Goal: Task Accomplishment & Management: Manage account settings

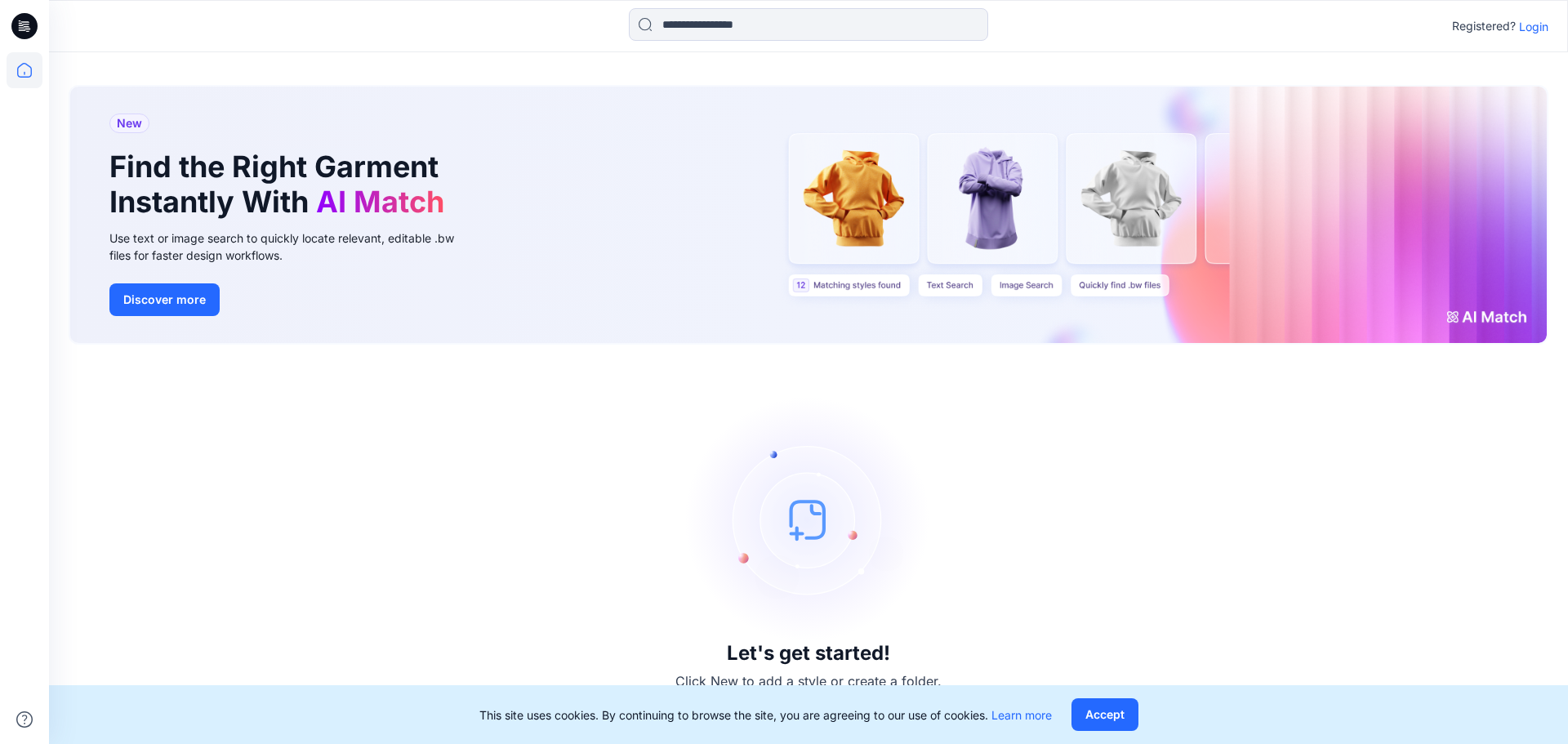
click at [1538, 30] on p "Login" at bounding box center [1534, 27] width 30 height 17
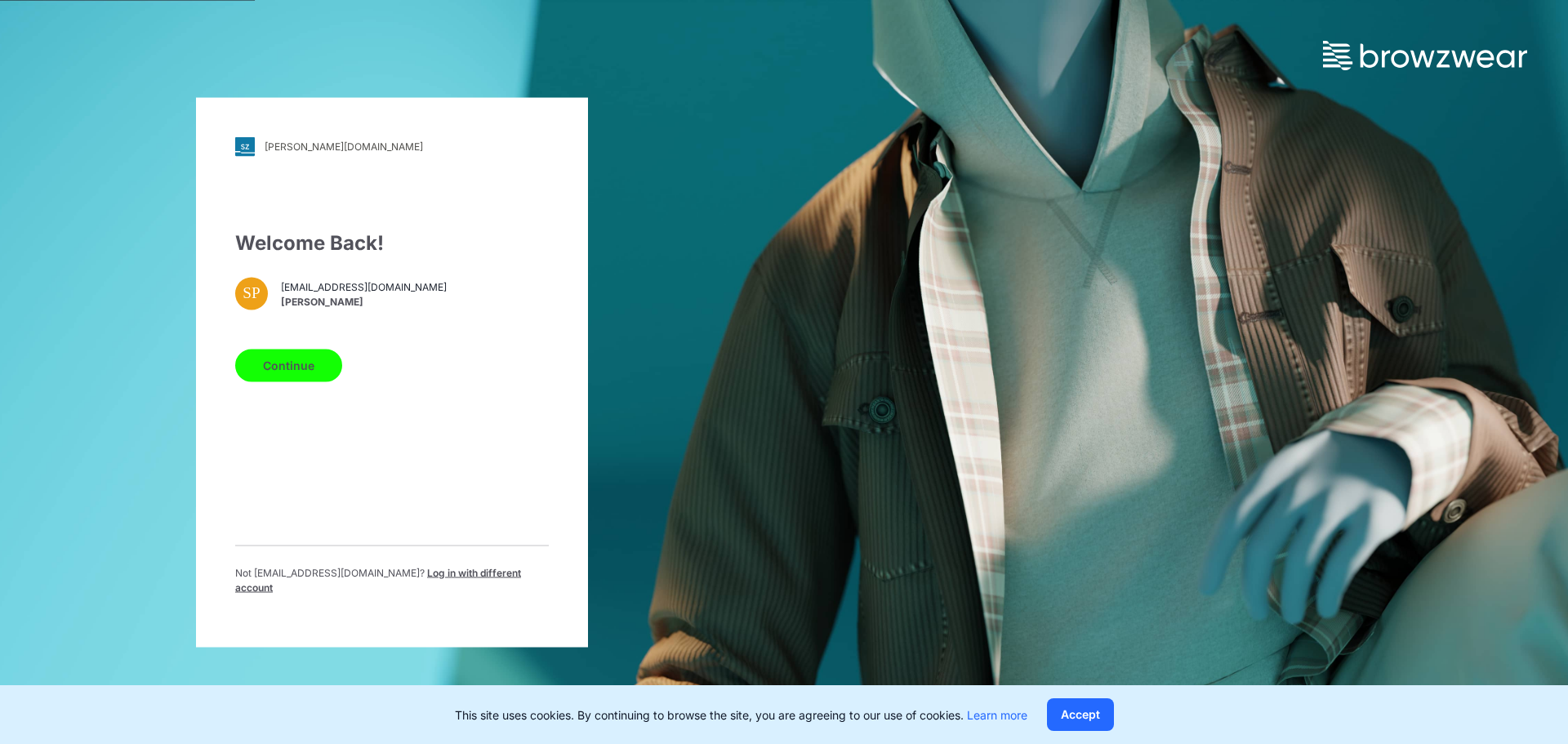
click at [285, 368] on button "Continue" at bounding box center [288, 364] width 107 height 32
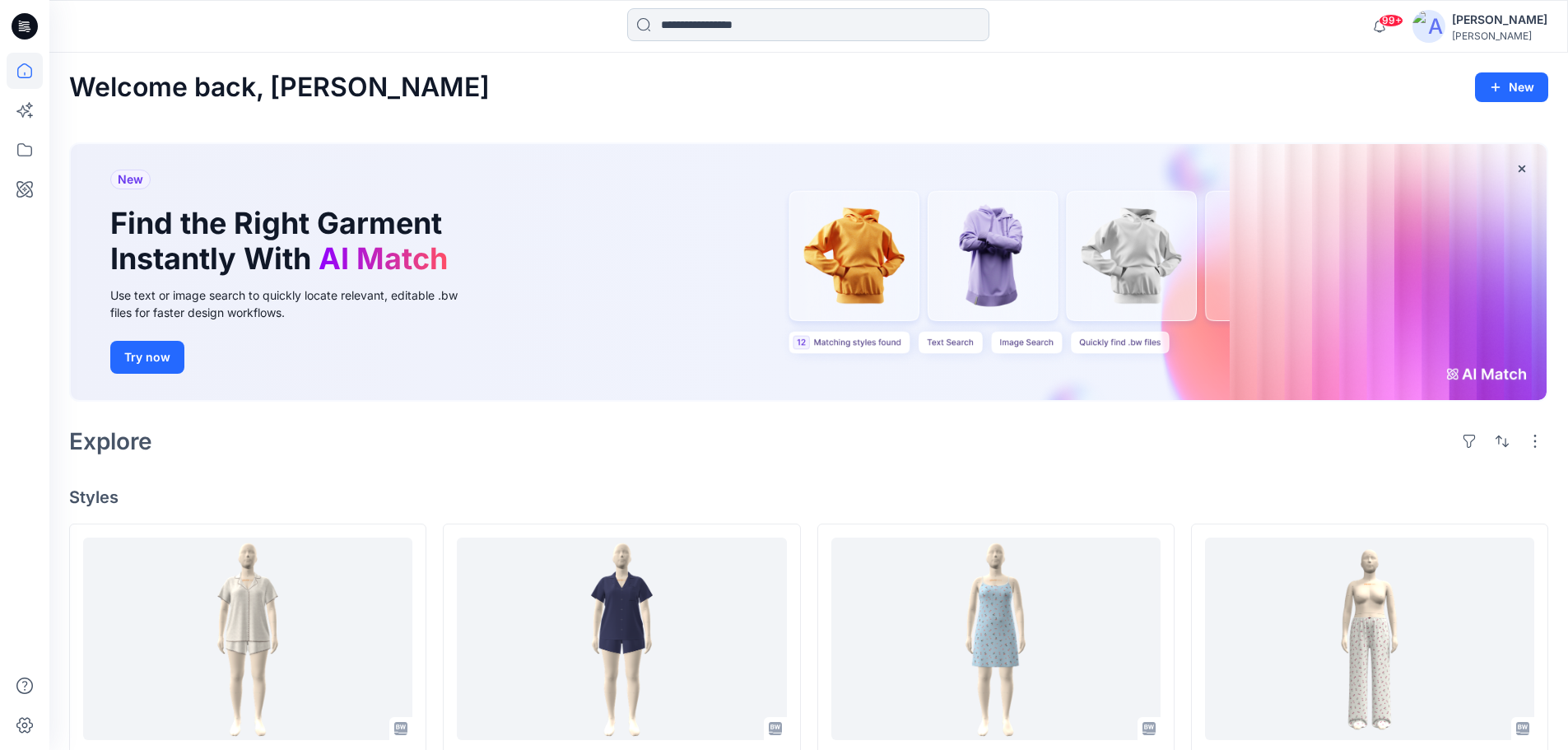
click at [668, 24] on input at bounding box center [808, 25] width 363 height 33
paste input "*******"
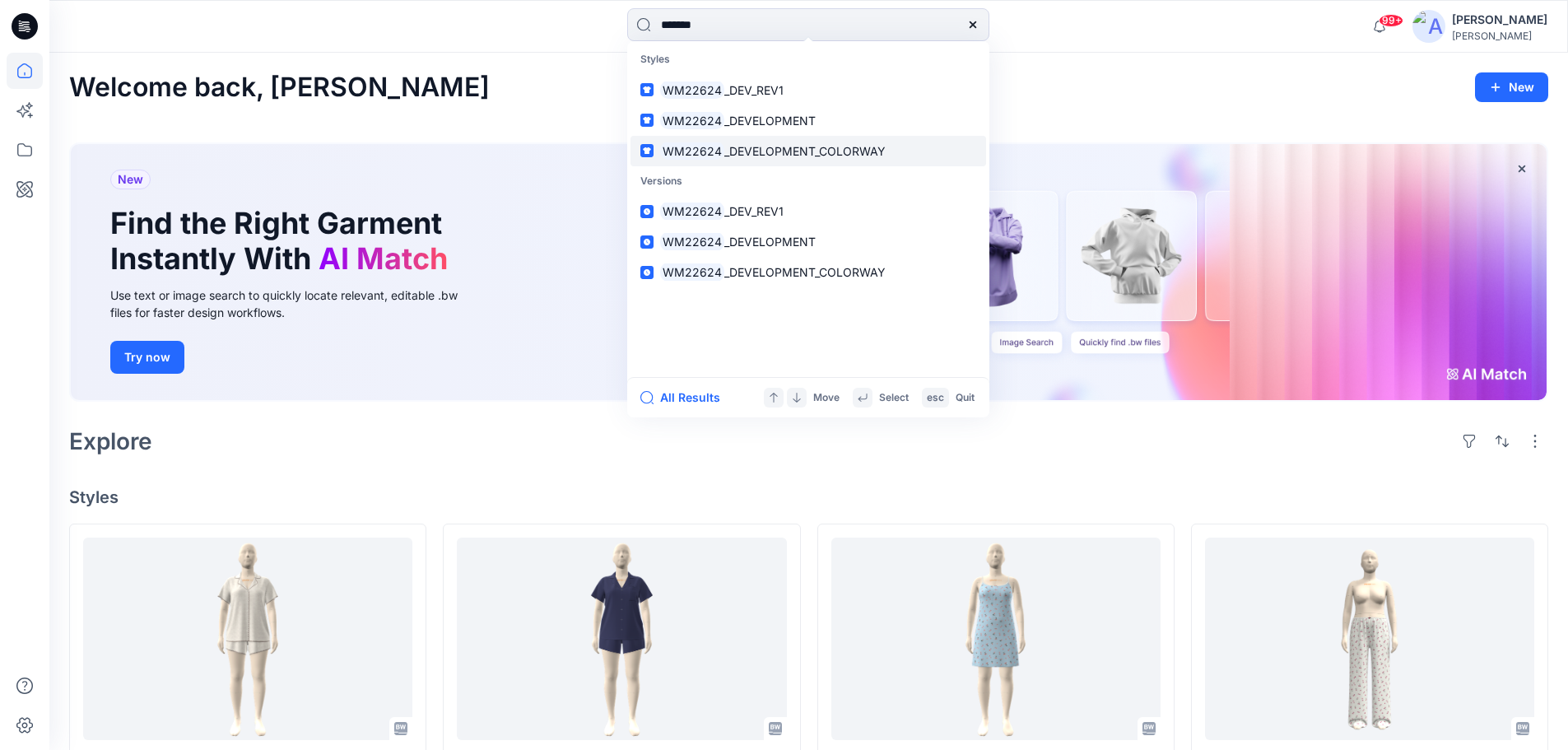
type input "*******"
click at [741, 152] on span "_DEVELOPMENT_COLORWAY" at bounding box center [805, 151] width 162 height 14
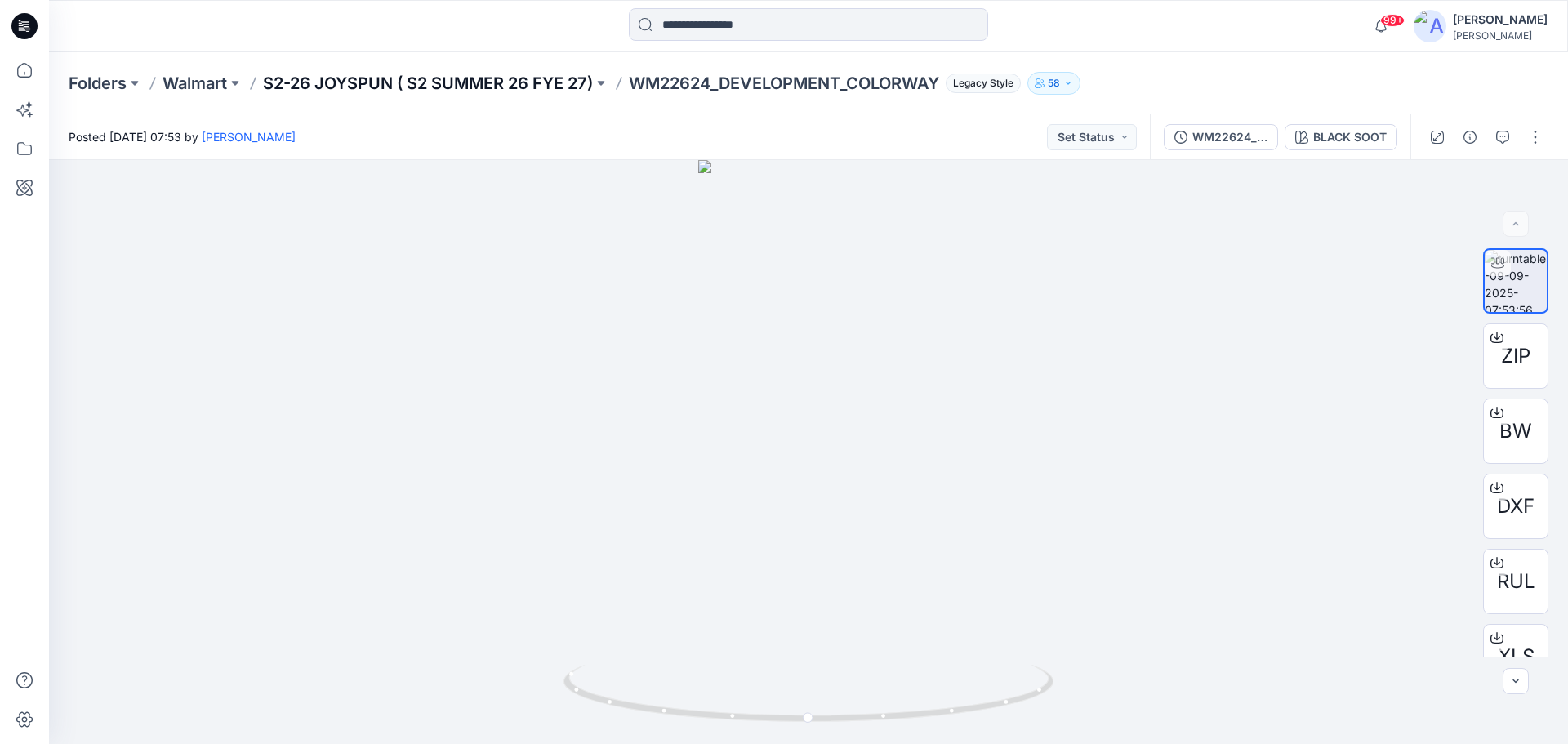
click at [371, 83] on p "S2-26 JOYSPUN ( S2 SUMMER 26 FYE 27)" at bounding box center [429, 83] width 330 height 23
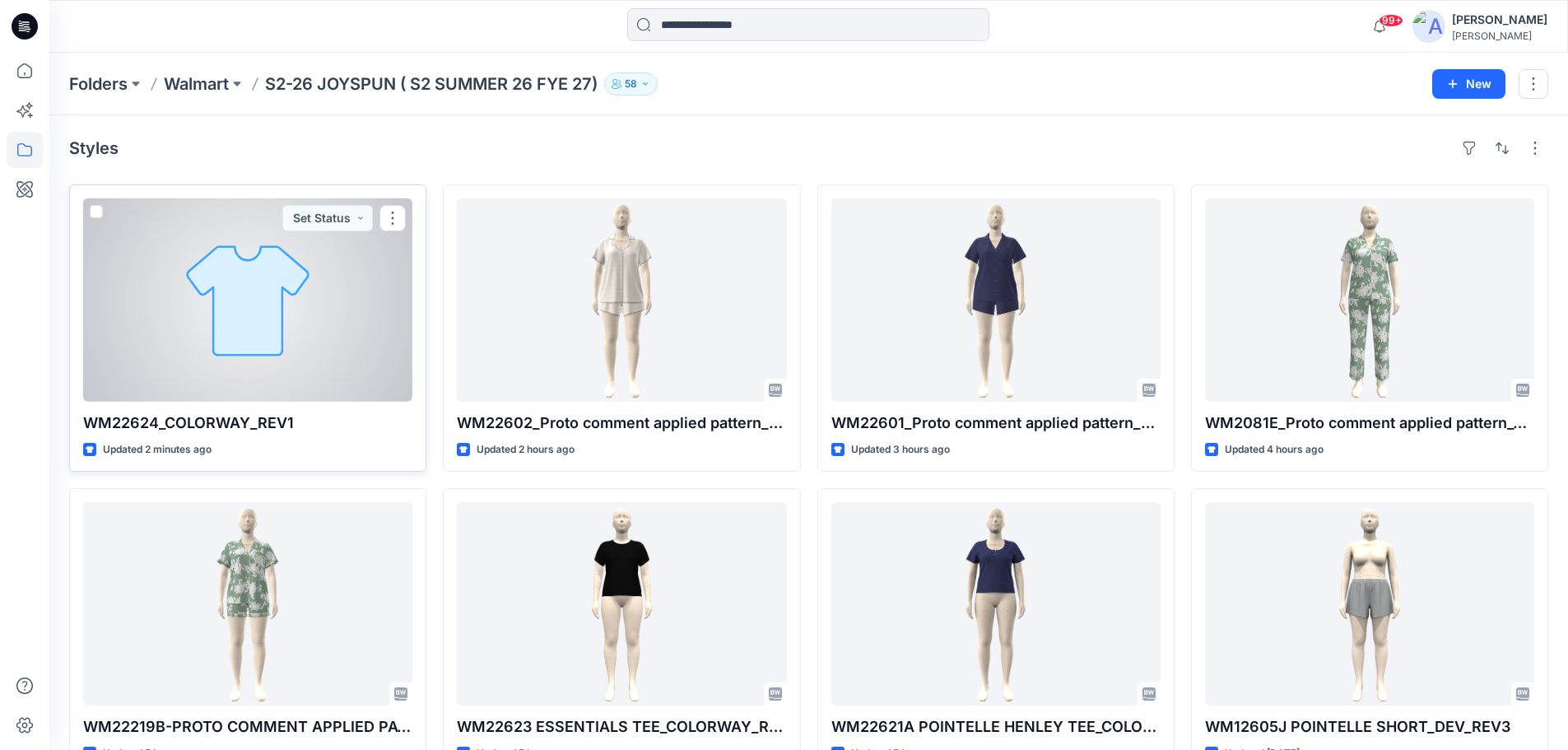
click at [284, 297] on div at bounding box center [247, 299] width 329 height 203
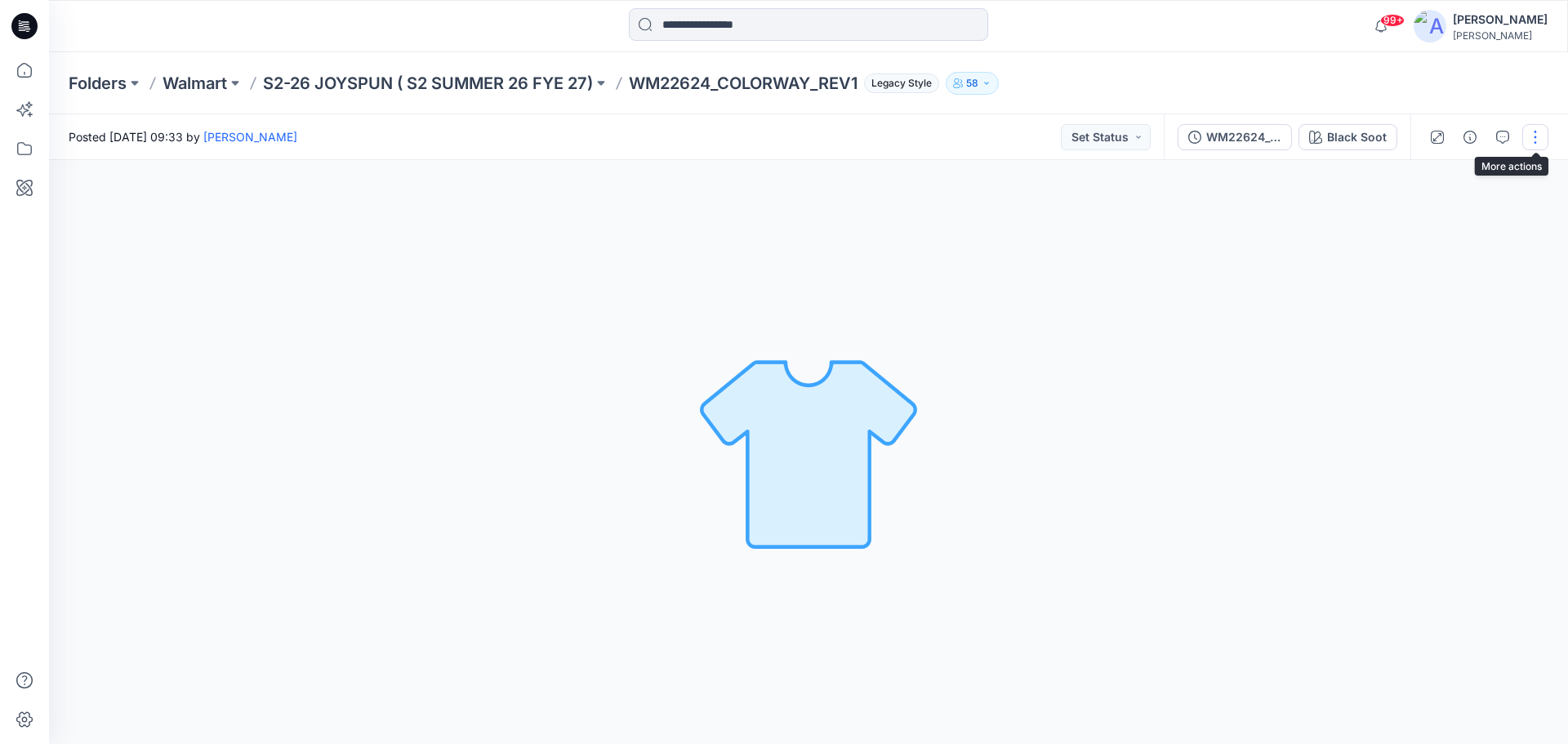
click at [1533, 139] on button "button" at bounding box center [1535, 136] width 26 height 26
click at [1428, 174] on p "Edit" at bounding box center [1431, 176] width 20 height 17
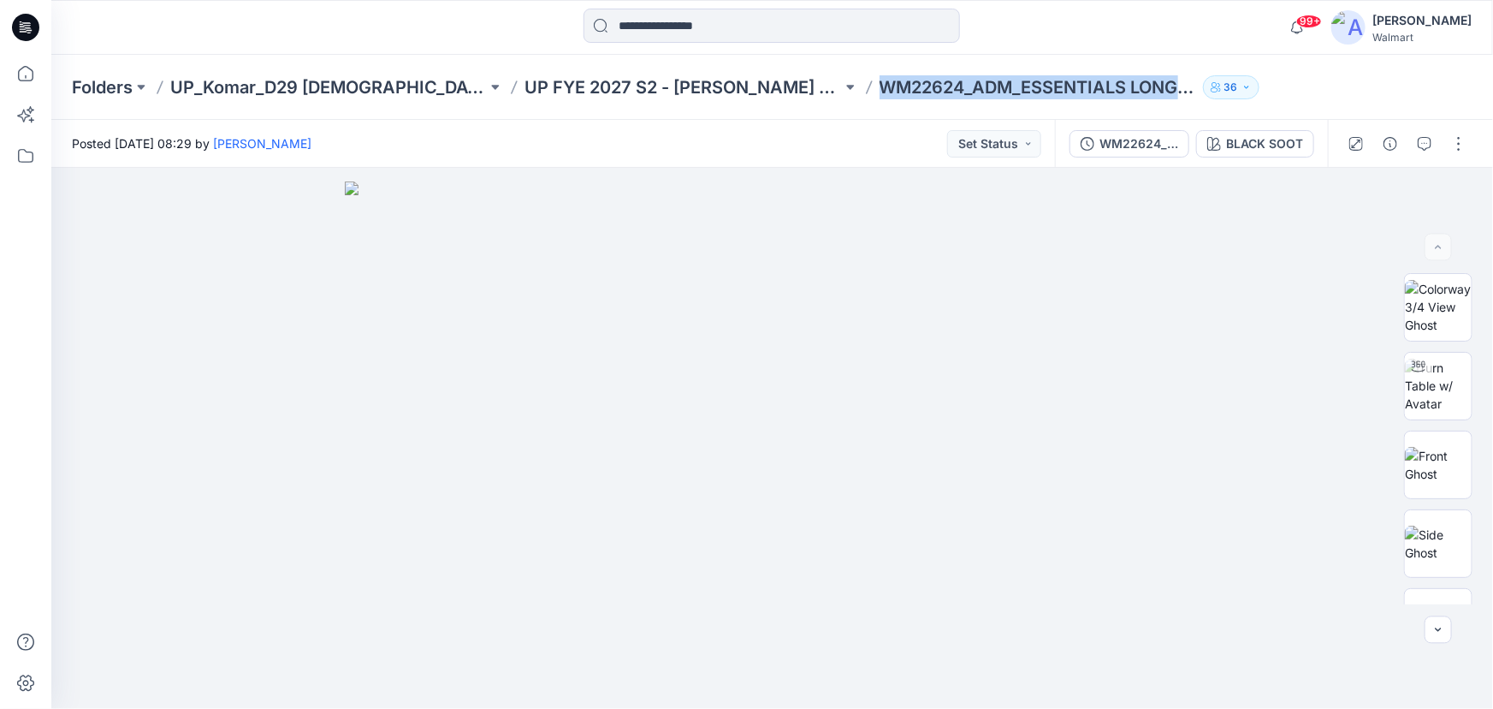
drag, startPoint x: 801, startPoint y: 83, endPoint x: 1131, endPoint y: 93, distance: 330.5
click at [1131, 93] on div "Folders UP_Komar_D29 Ladies Sleep UP FYE 2027 S2 - Komar D29 Ladies Sleepwear W…" at bounding box center [706, 87] width 1268 height 24
copy div "WM22624_ADM_ESSENTIALS LONG PANT_COLORWAY 36"
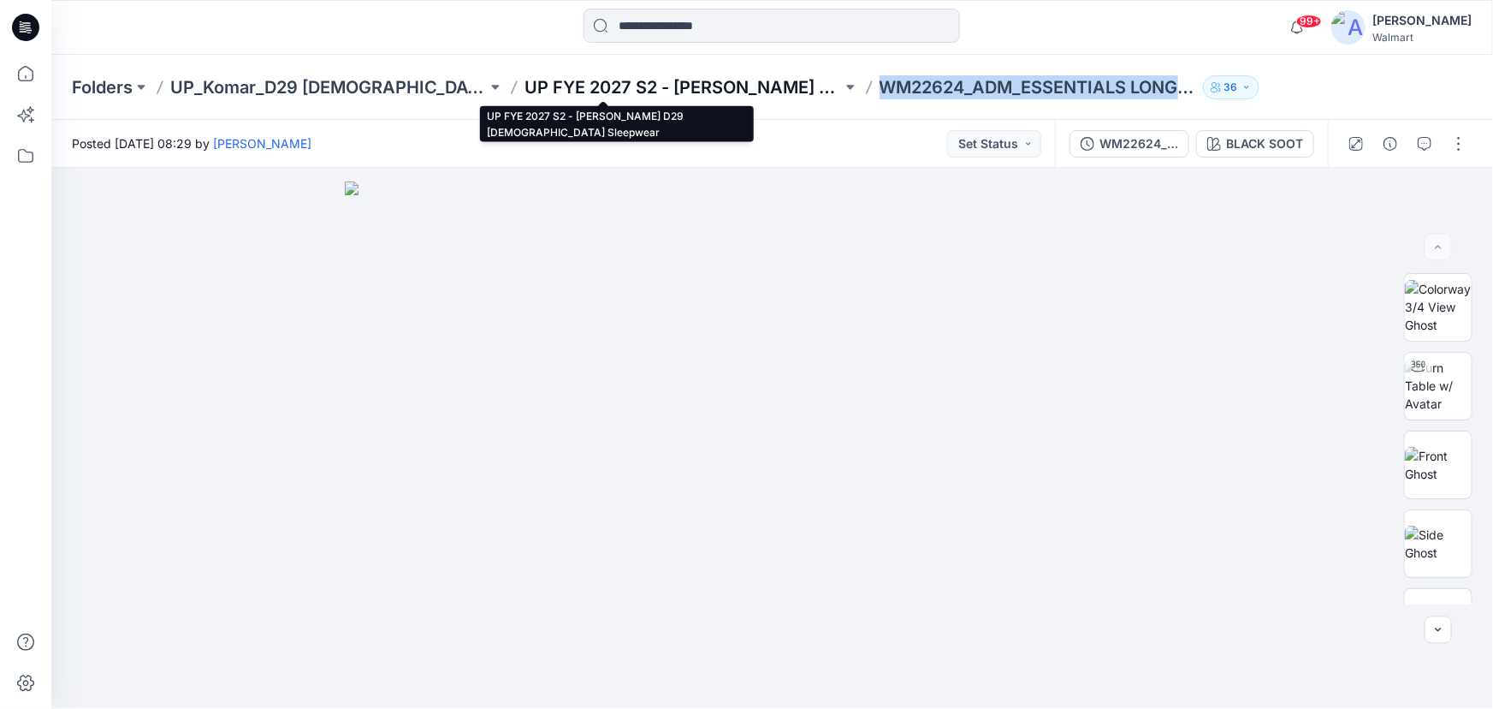
click at [525, 86] on p "UP FYE 2027 S2 - [PERSON_NAME] D29 [DEMOGRAPHIC_DATA] Sleepwear" at bounding box center [683, 87] width 317 height 24
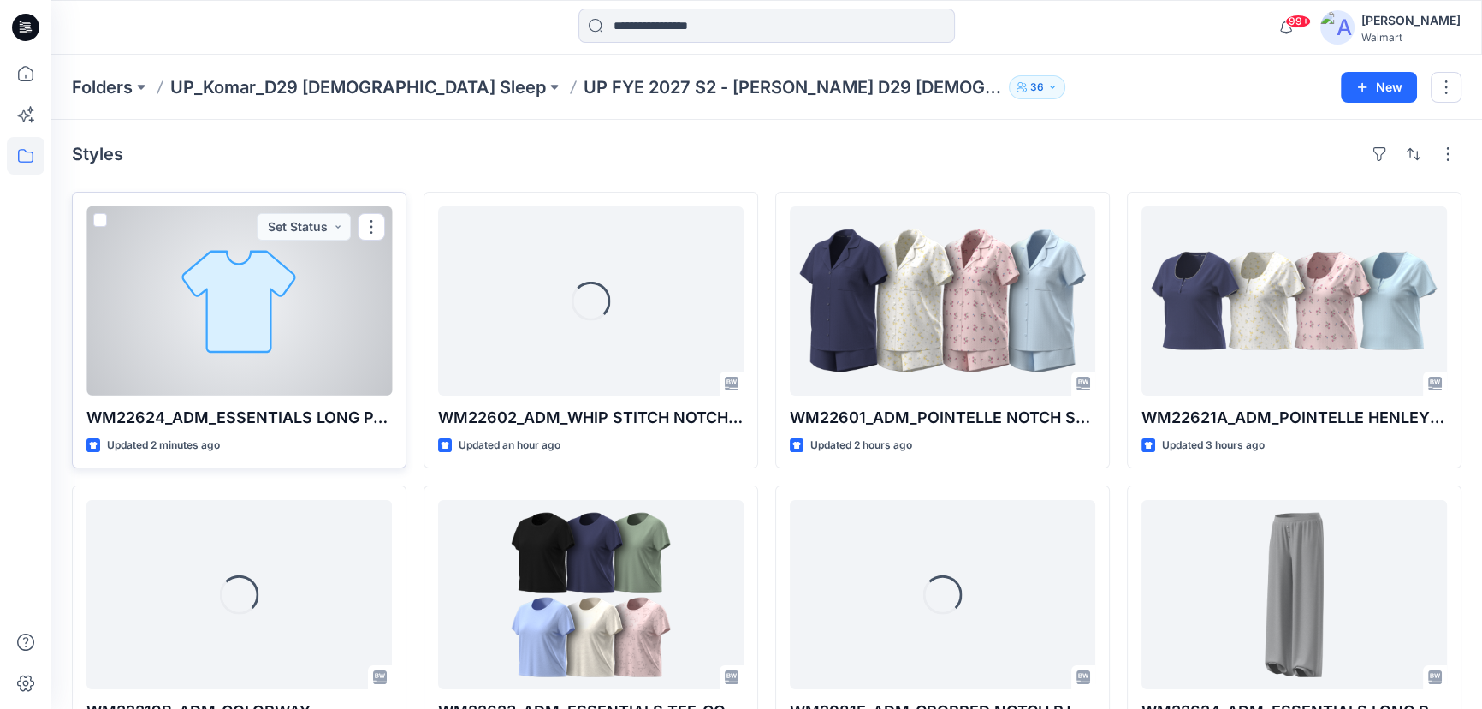
click at [312, 309] on div at bounding box center [239, 300] width 306 height 189
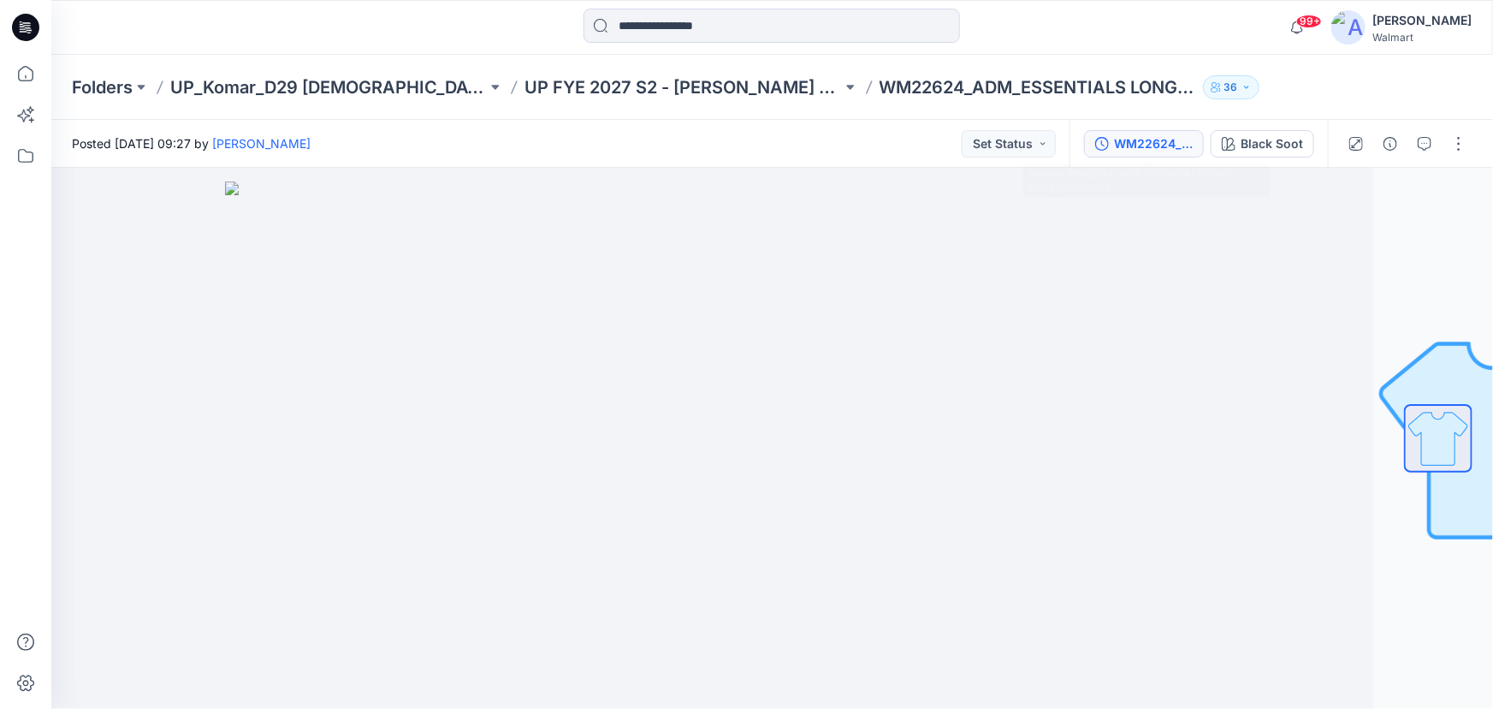
click at [1140, 137] on div "WM22624_ADM_ESSENTIALS LONG PANT_COLORWAY" at bounding box center [1153, 143] width 79 height 19
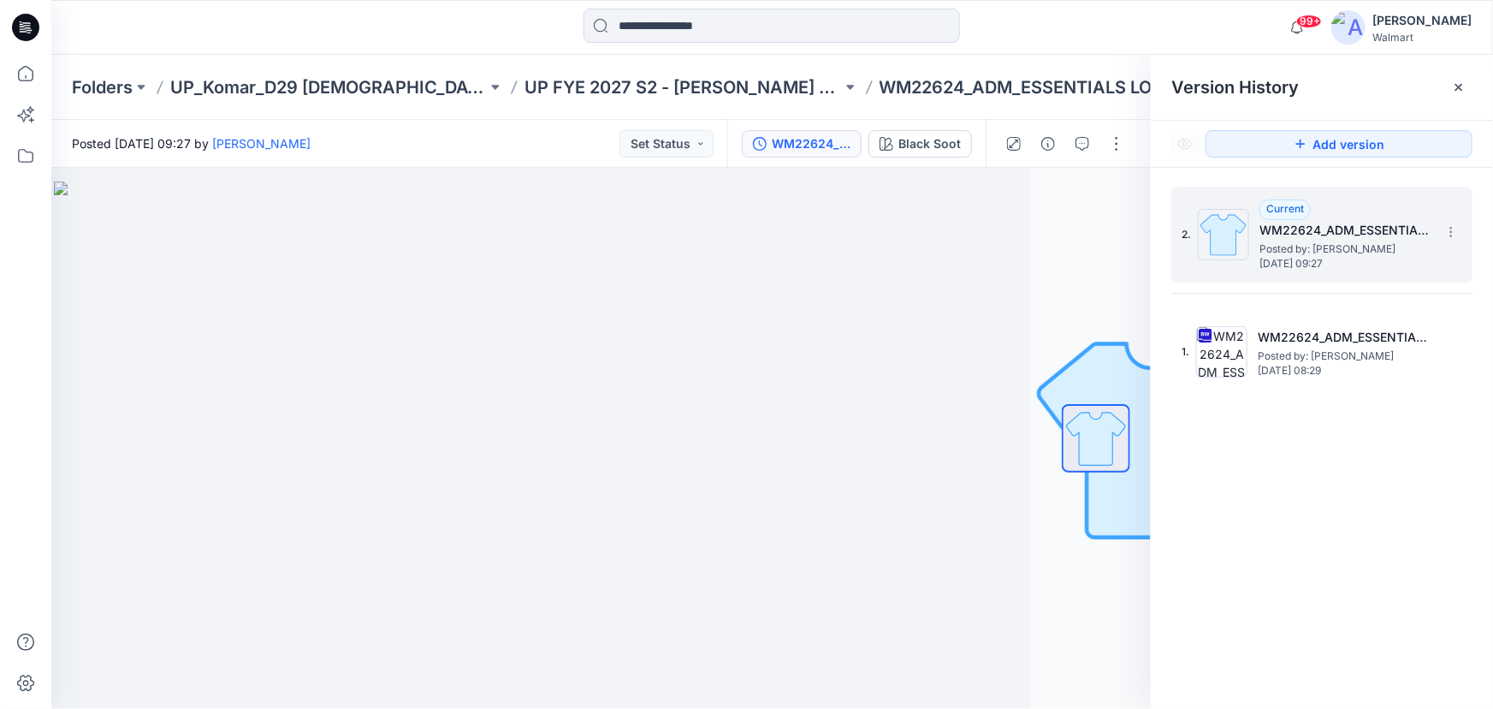
click at [1311, 240] on span "Posted by: [PERSON_NAME]" at bounding box center [1345, 248] width 171 height 17
click at [1114, 147] on button "button" at bounding box center [1116, 143] width 27 height 27
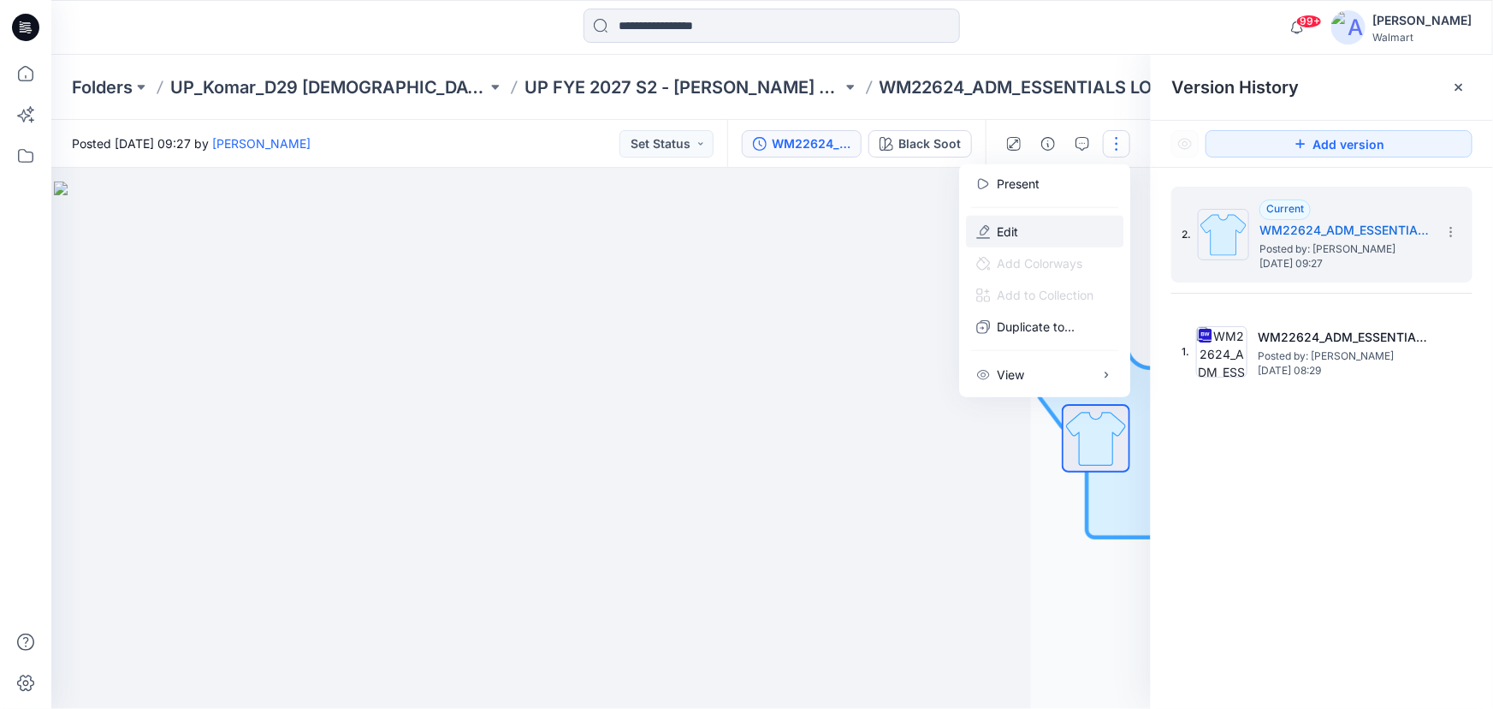
click at [1010, 229] on p "Edit" at bounding box center [1007, 232] width 21 height 18
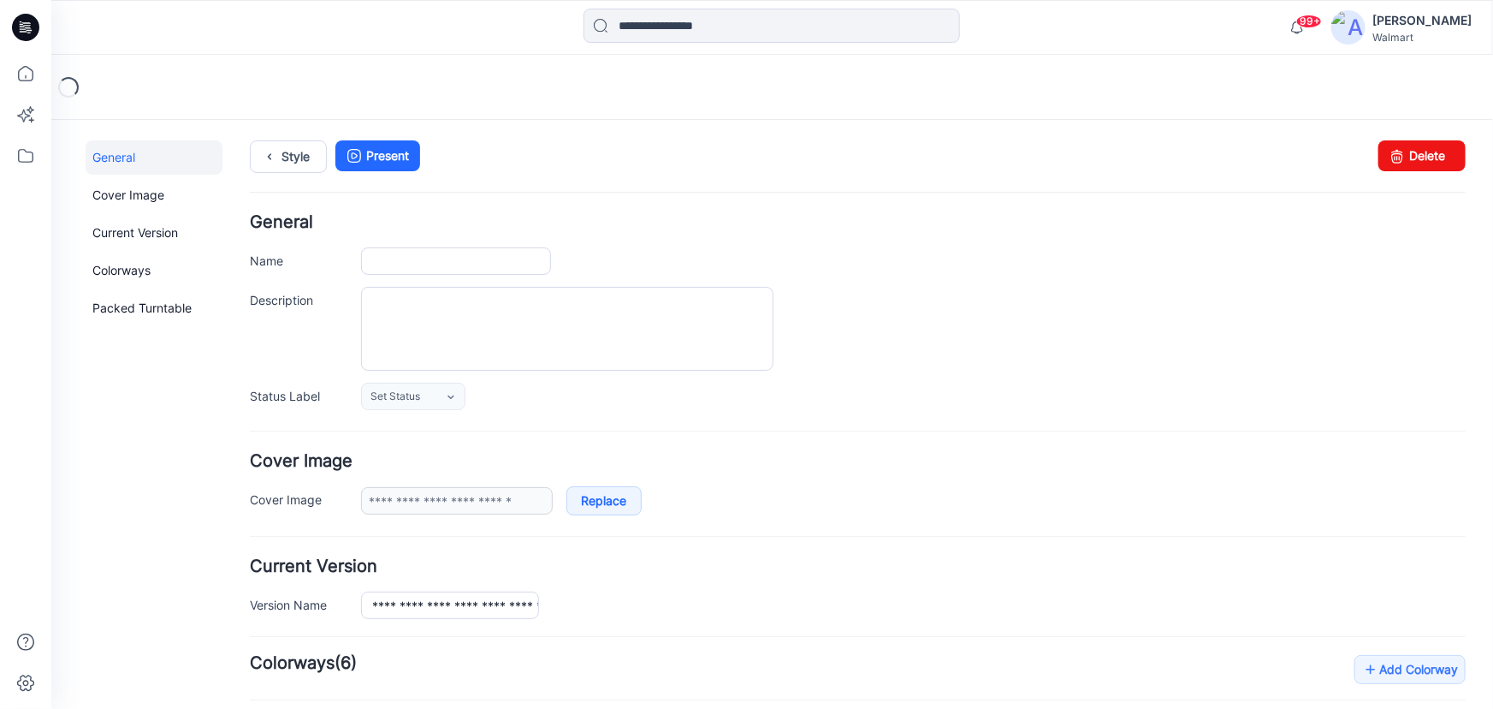
type input "**********"
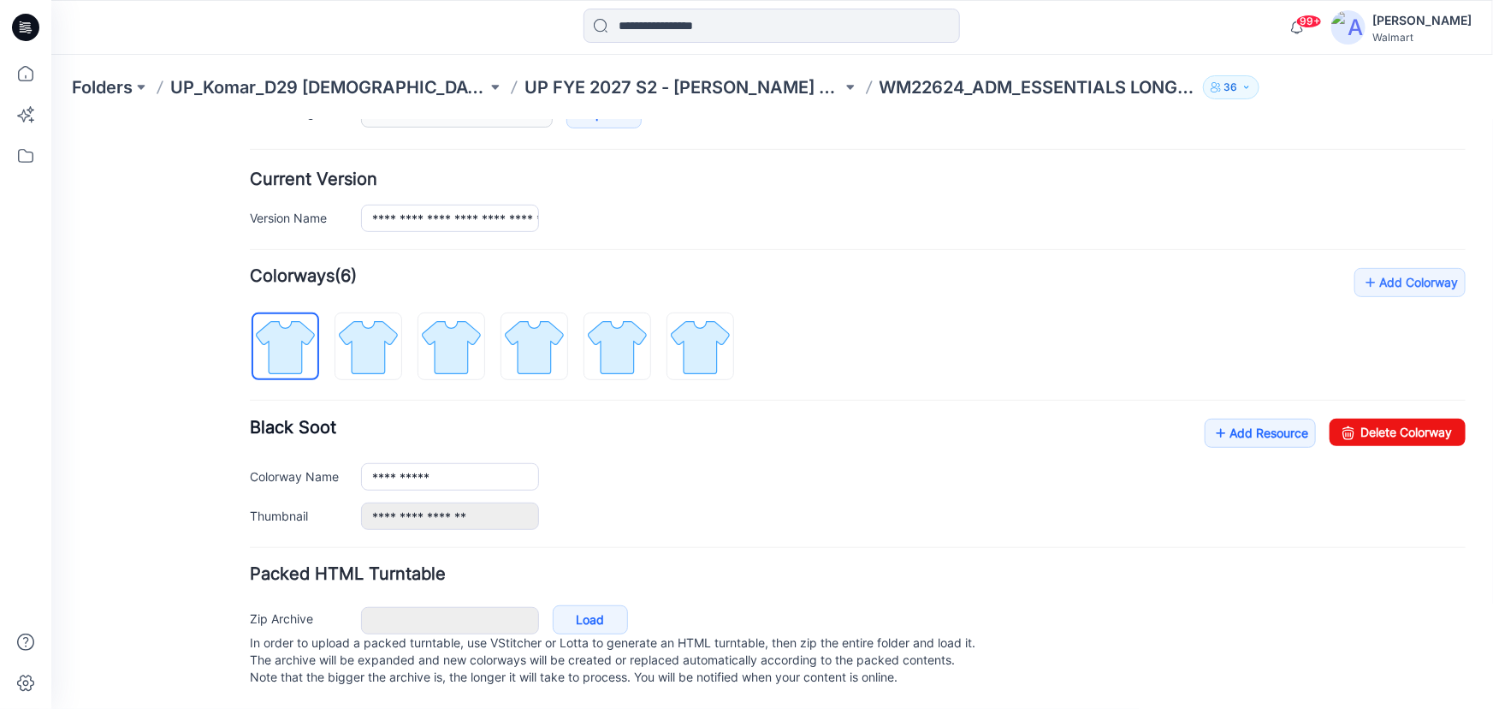
scroll to position [402, 0]
click at [1216, 422] on link "Add Resource" at bounding box center [1259, 432] width 111 height 29
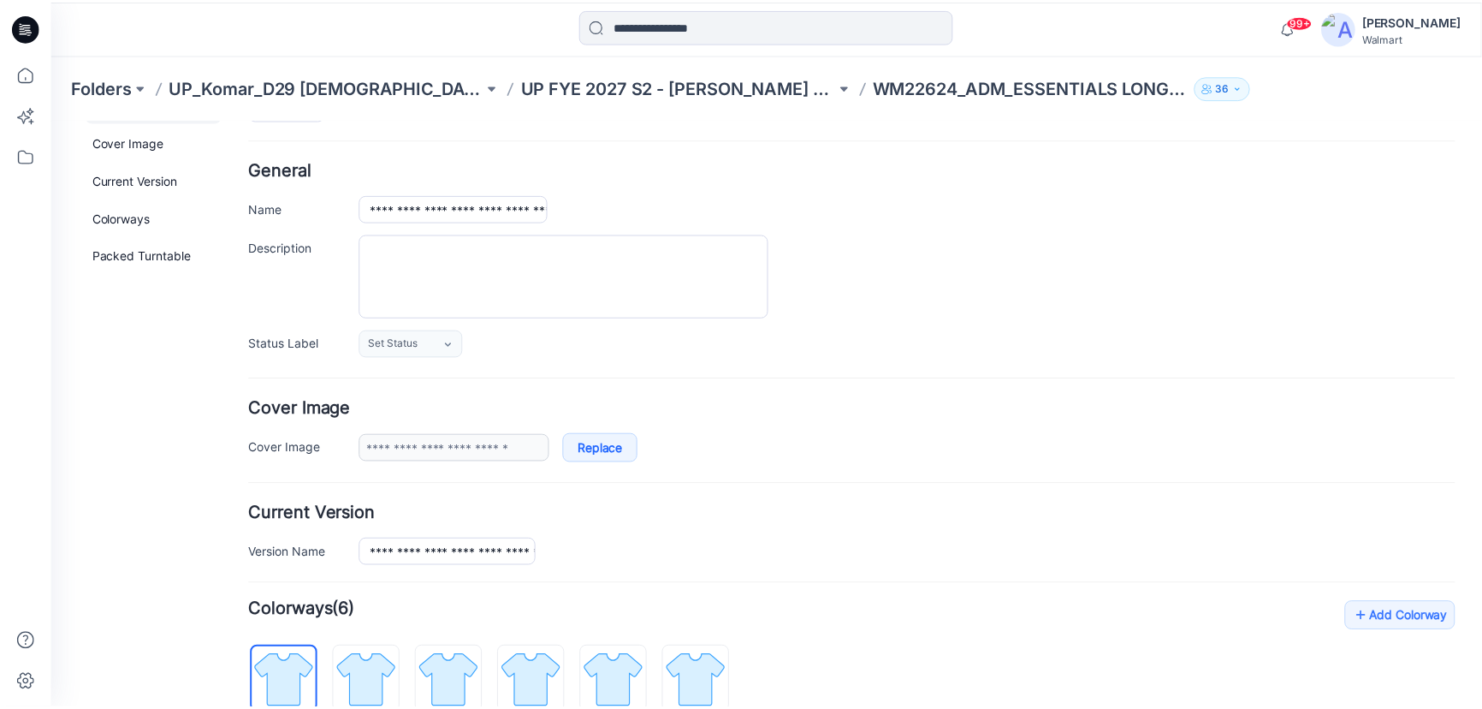
scroll to position [0, 0]
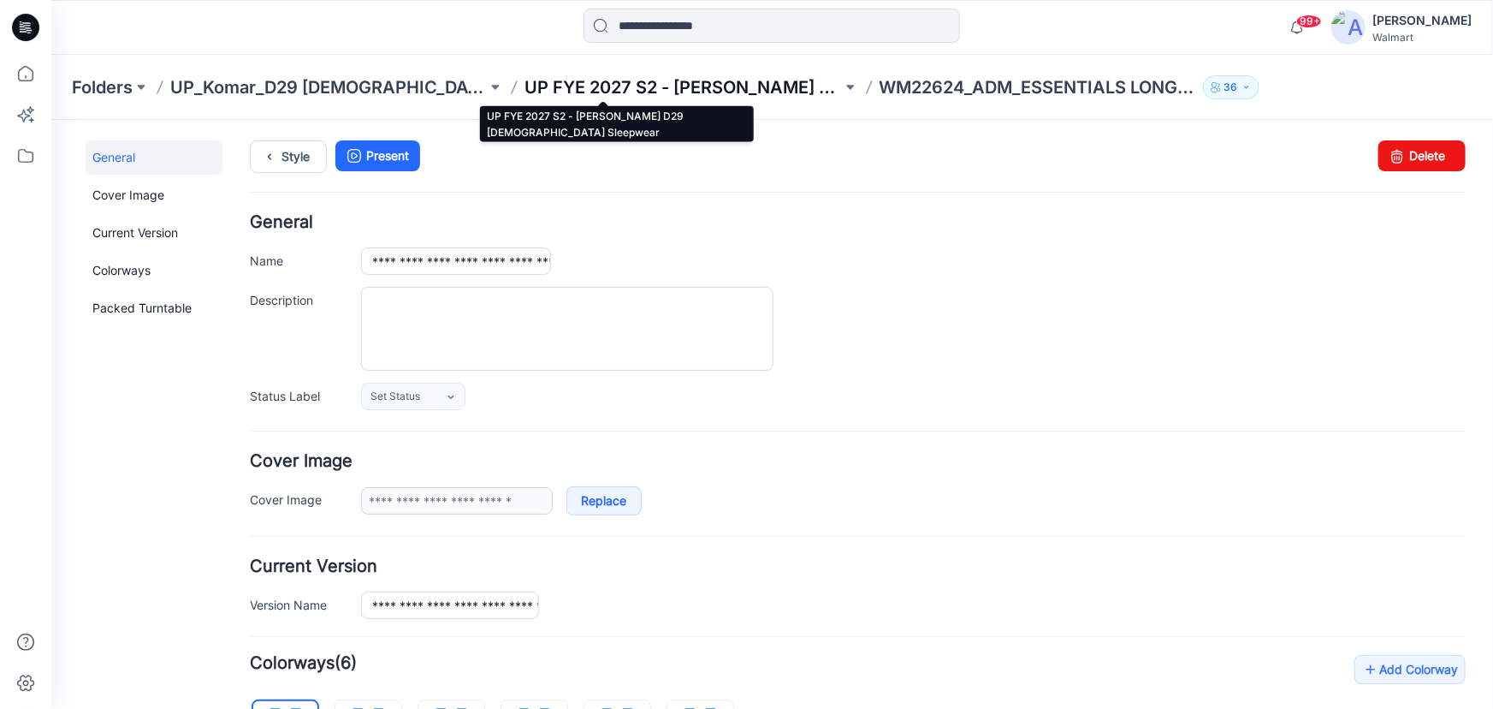
click at [585, 86] on p "UP FYE 2027 S2 - Komar D29 Ladies Sleepwear" at bounding box center [683, 87] width 317 height 24
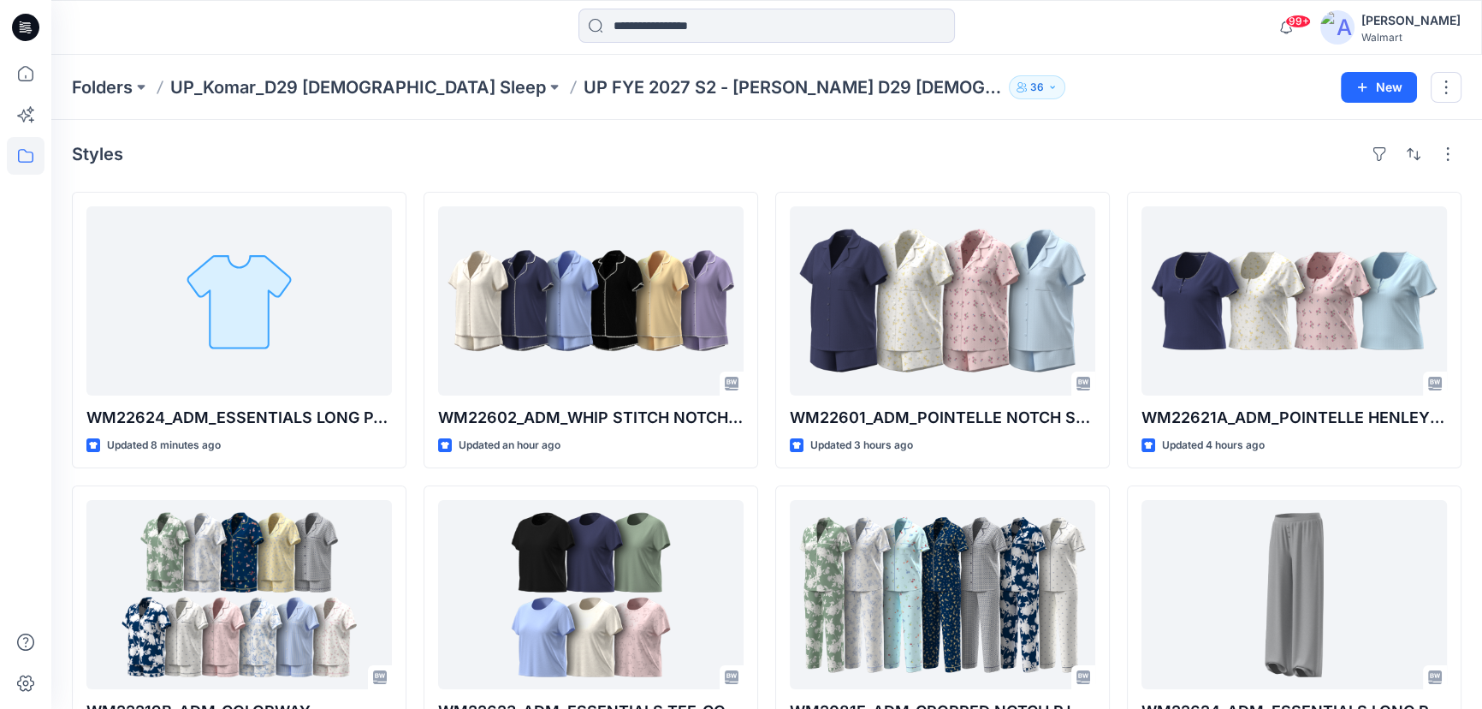
click at [27, 30] on icon at bounding box center [29, 30] width 6 height 1
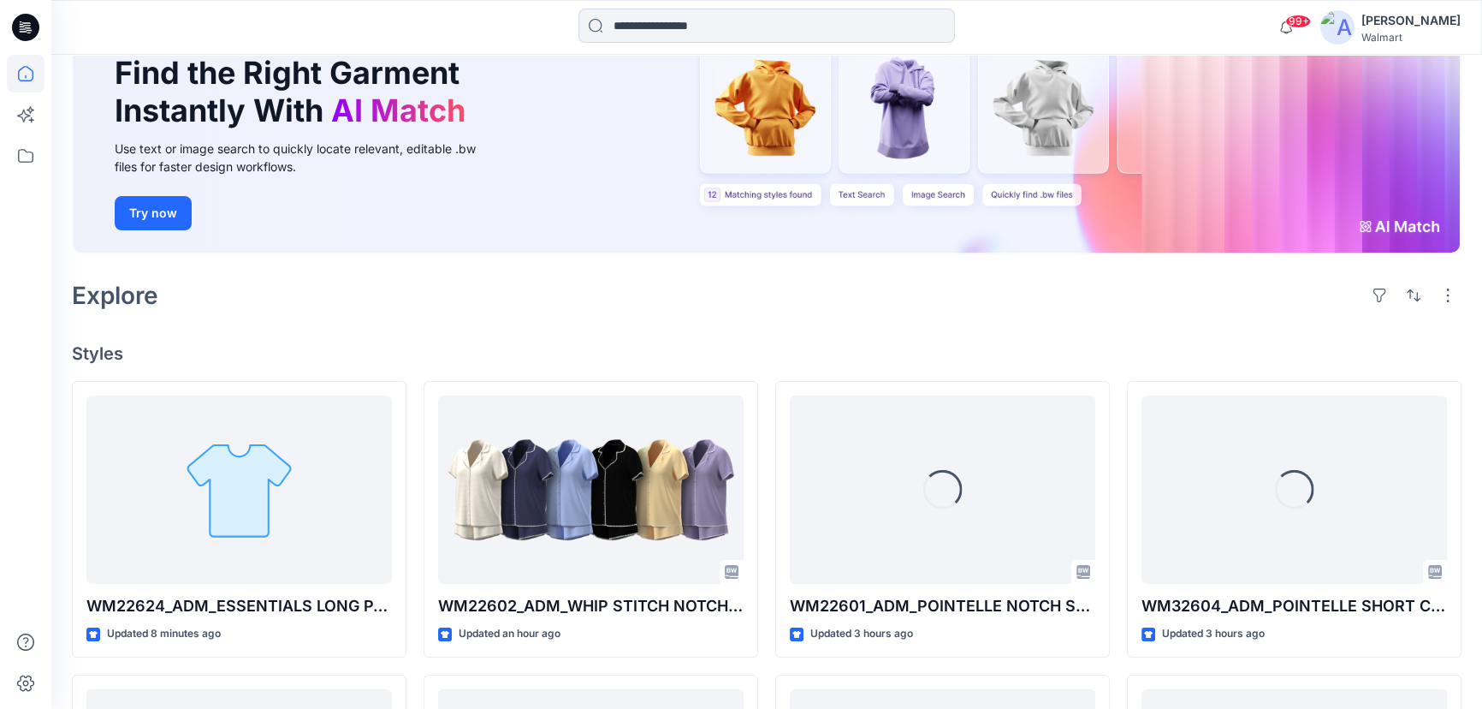
scroll to position [155, 0]
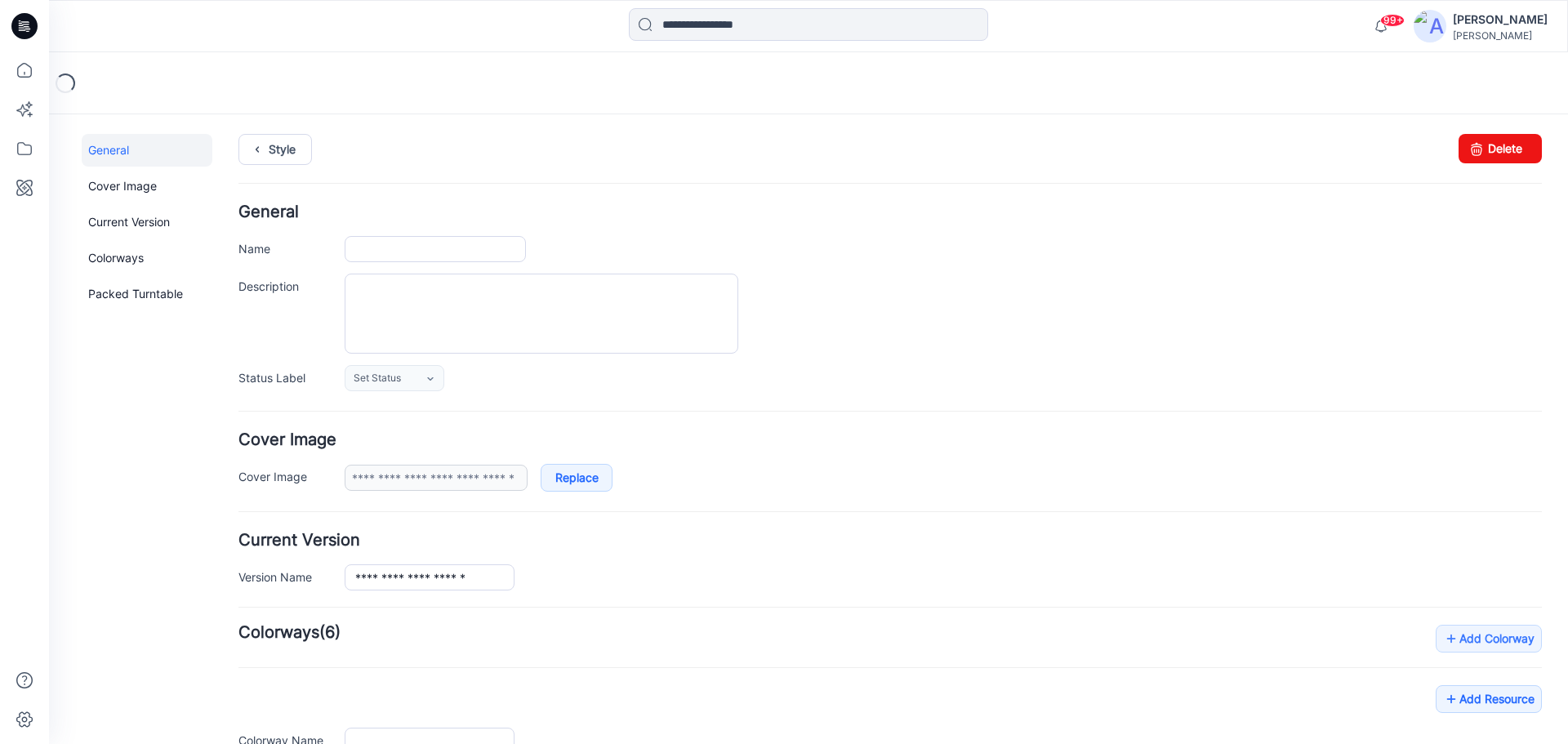
type input "**********"
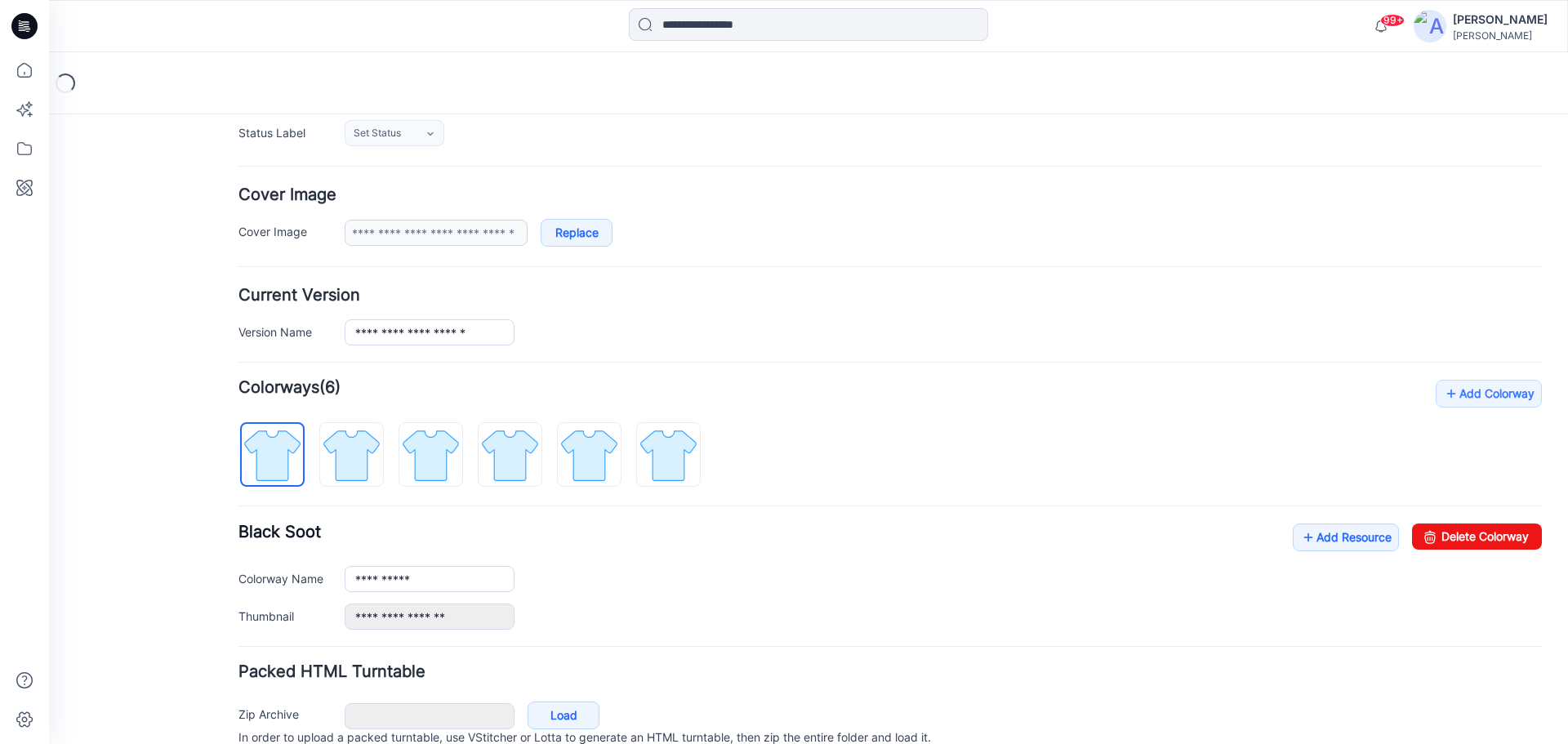
scroll to position [318, 0]
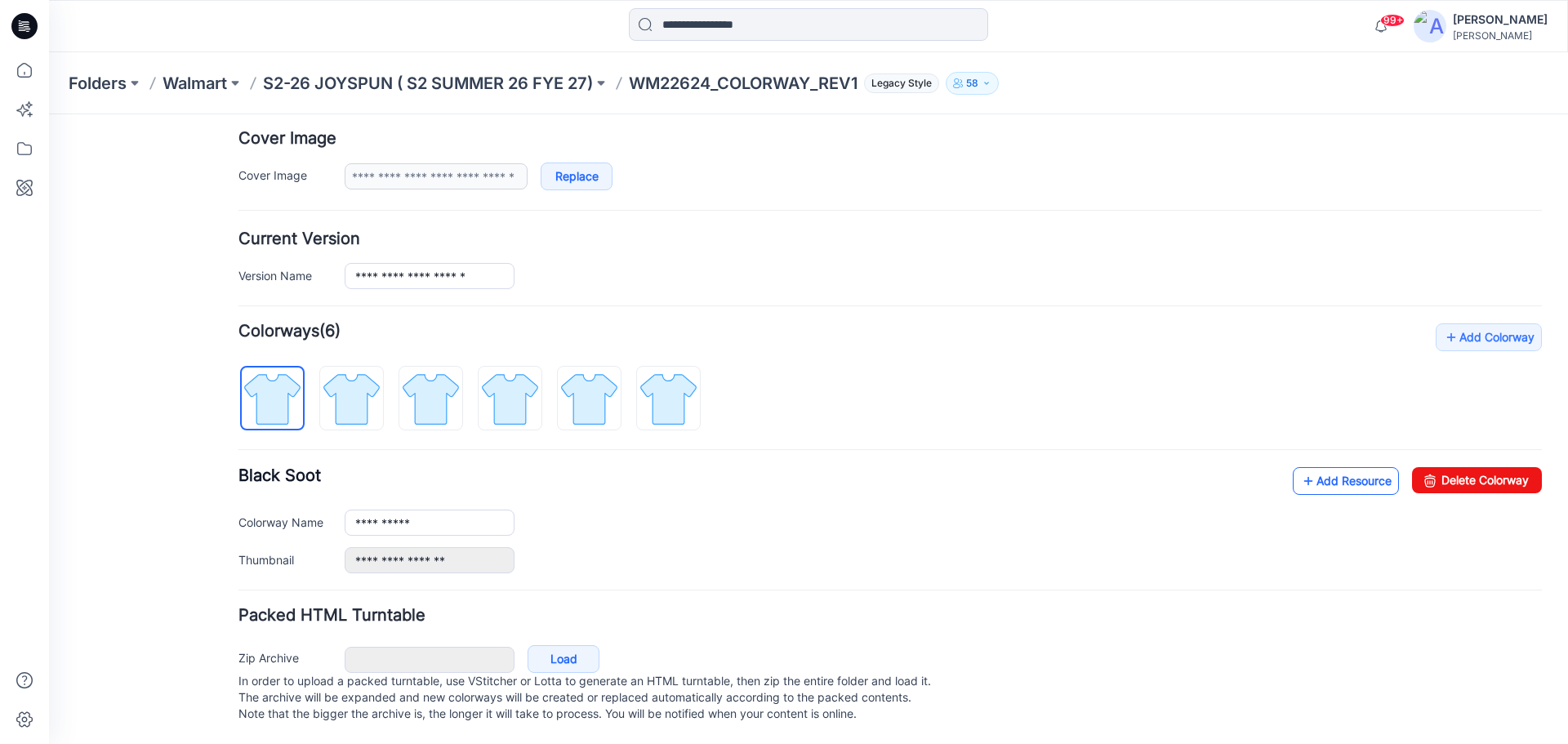
click at [1324, 467] on link "Add Resource" at bounding box center [1346, 481] width 106 height 28
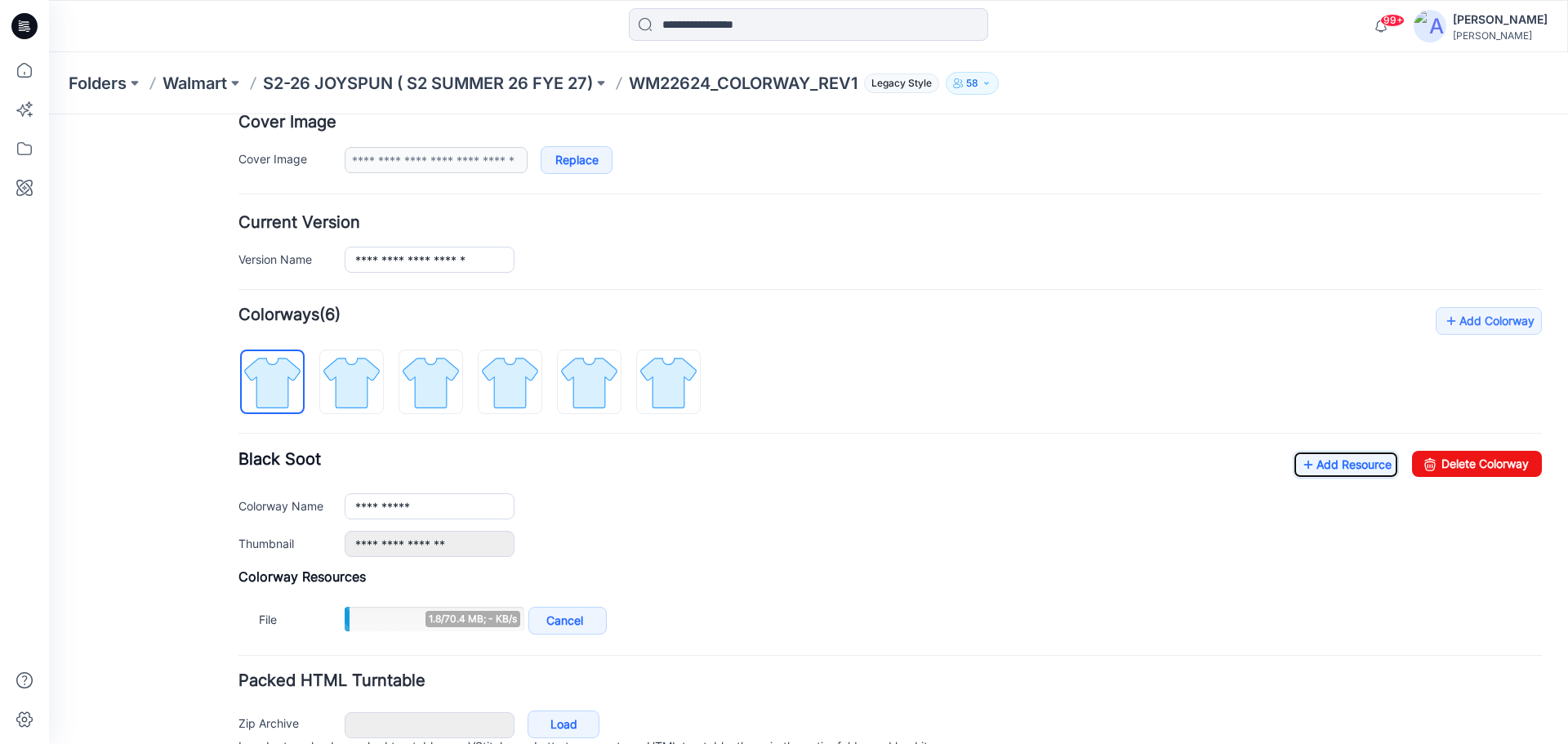
scroll to position [400, 0]
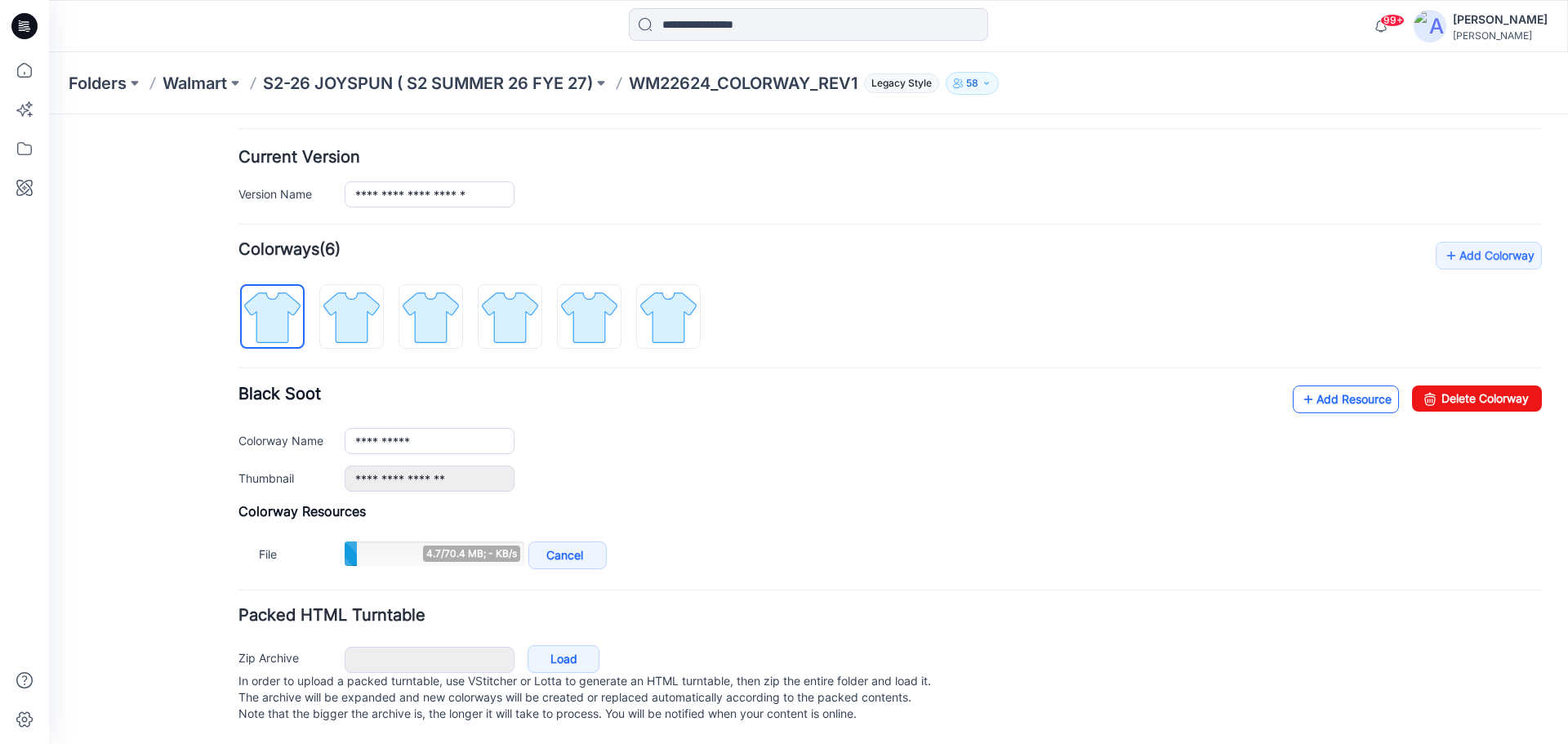
click at [1337, 393] on link "Add Resource" at bounding box center [1346, 399] width 106 height 28
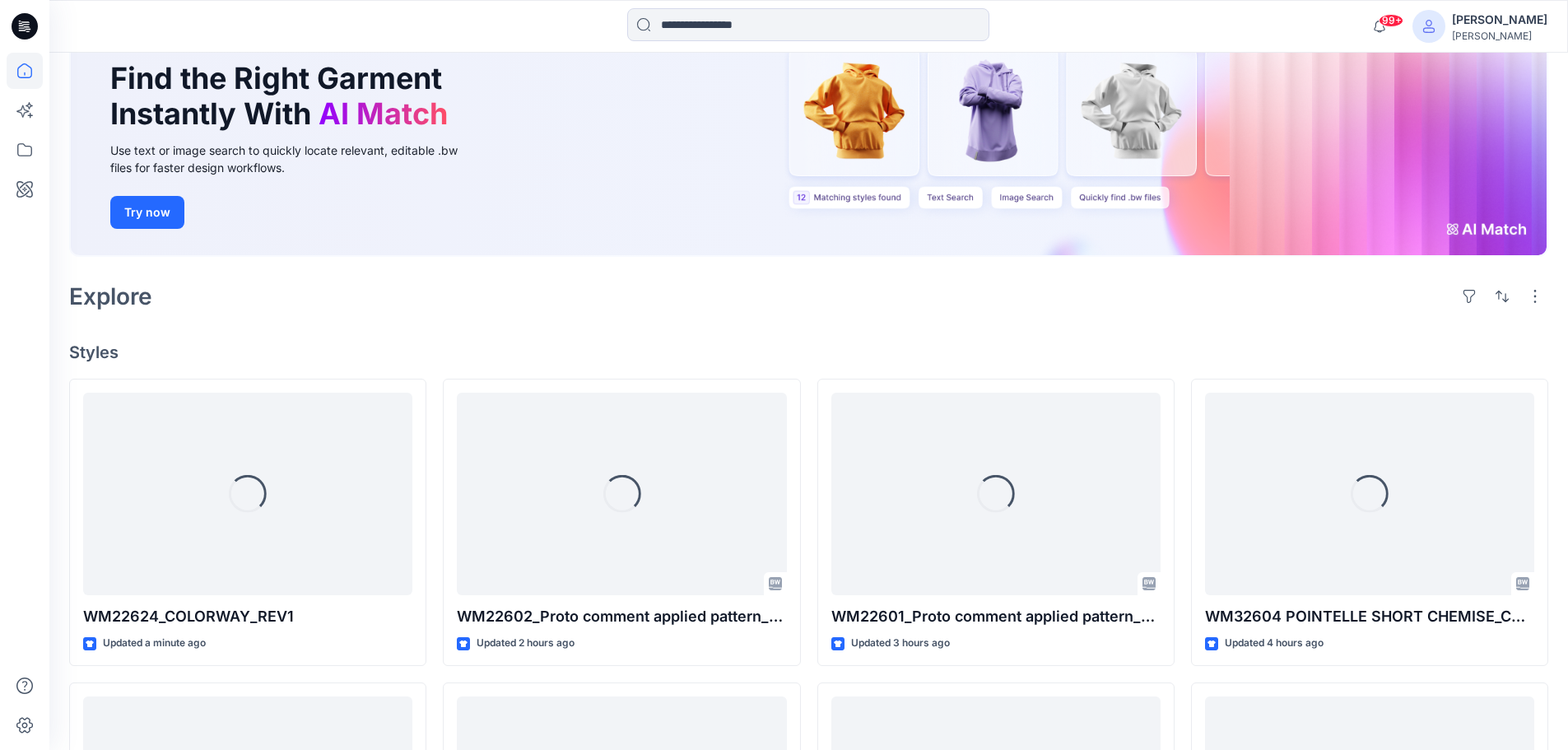
scroll to position [164, 0]
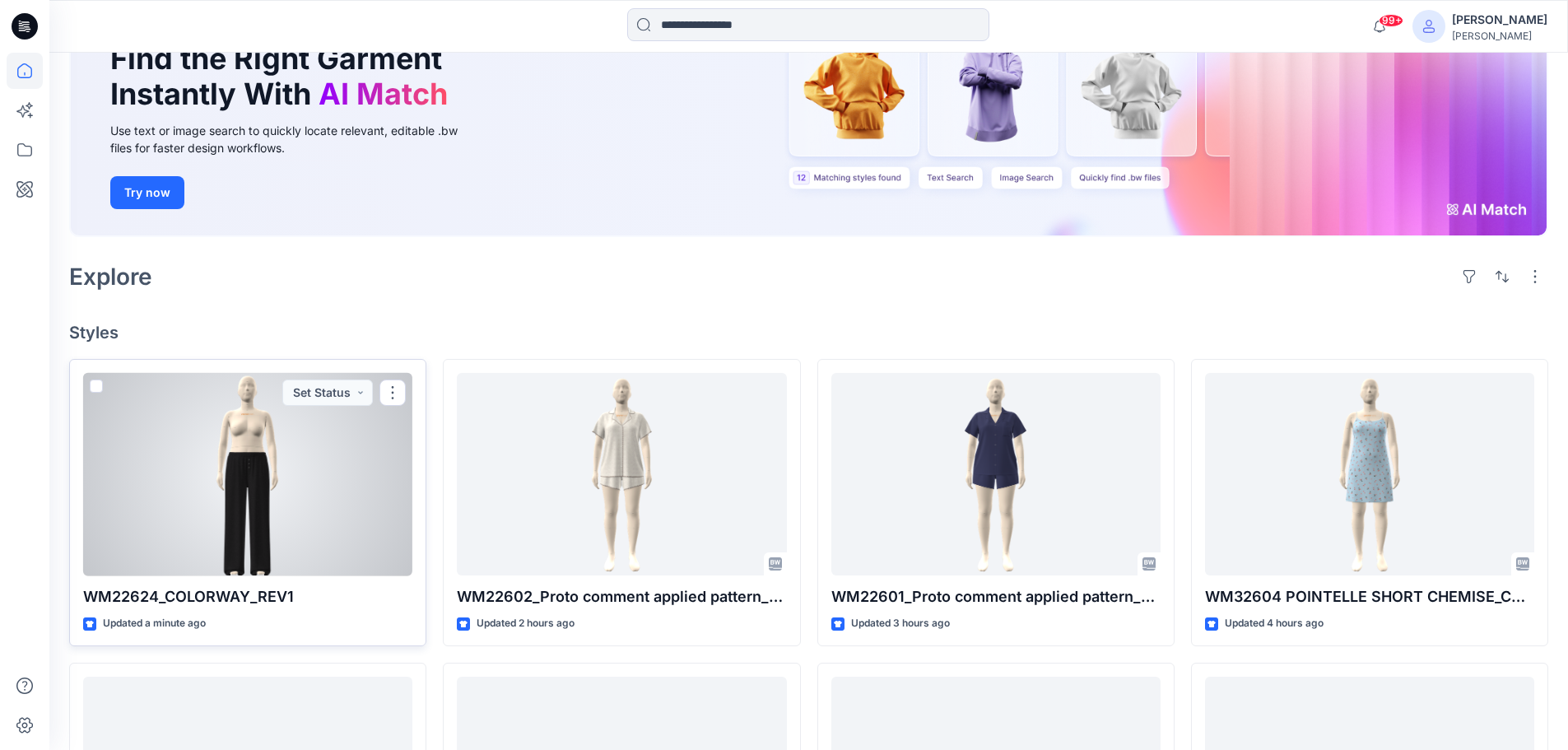
click at [381, 433] on div at bounding box center [247, 474] width 329 height 203
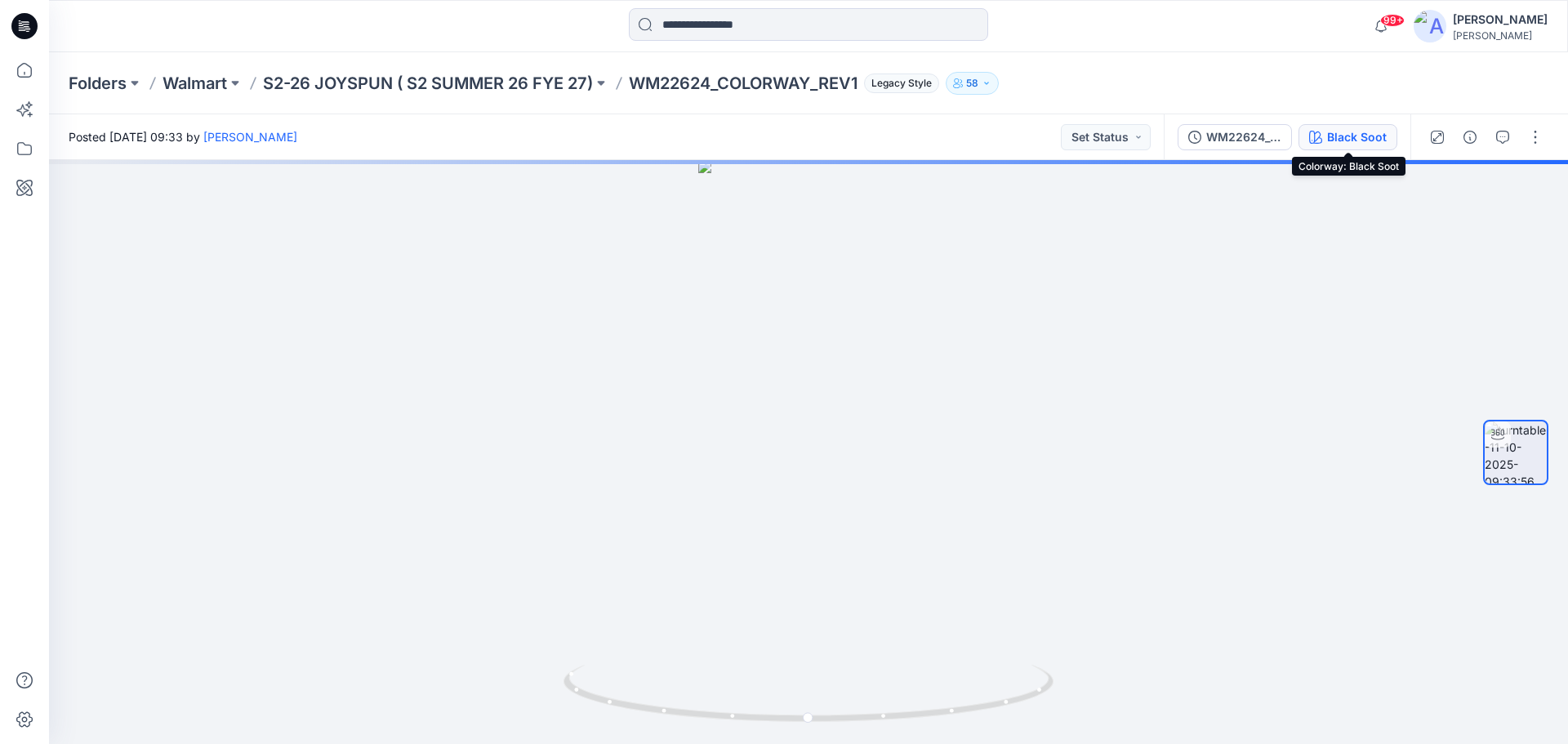
click at [1358, 140] on div "Black Soot" at bounding box center [1357, 136] width 59 height 18
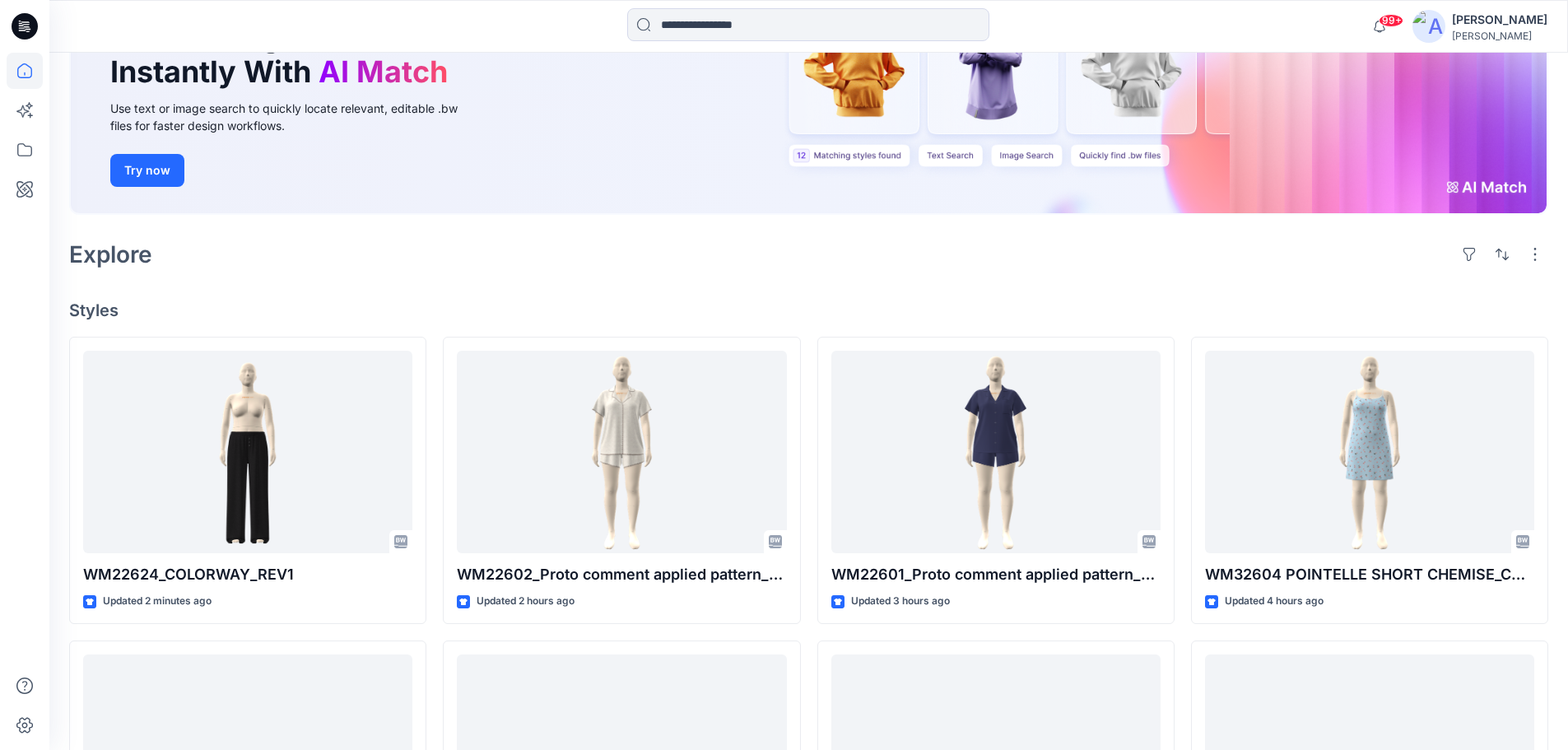
scroll to position [247, 0]
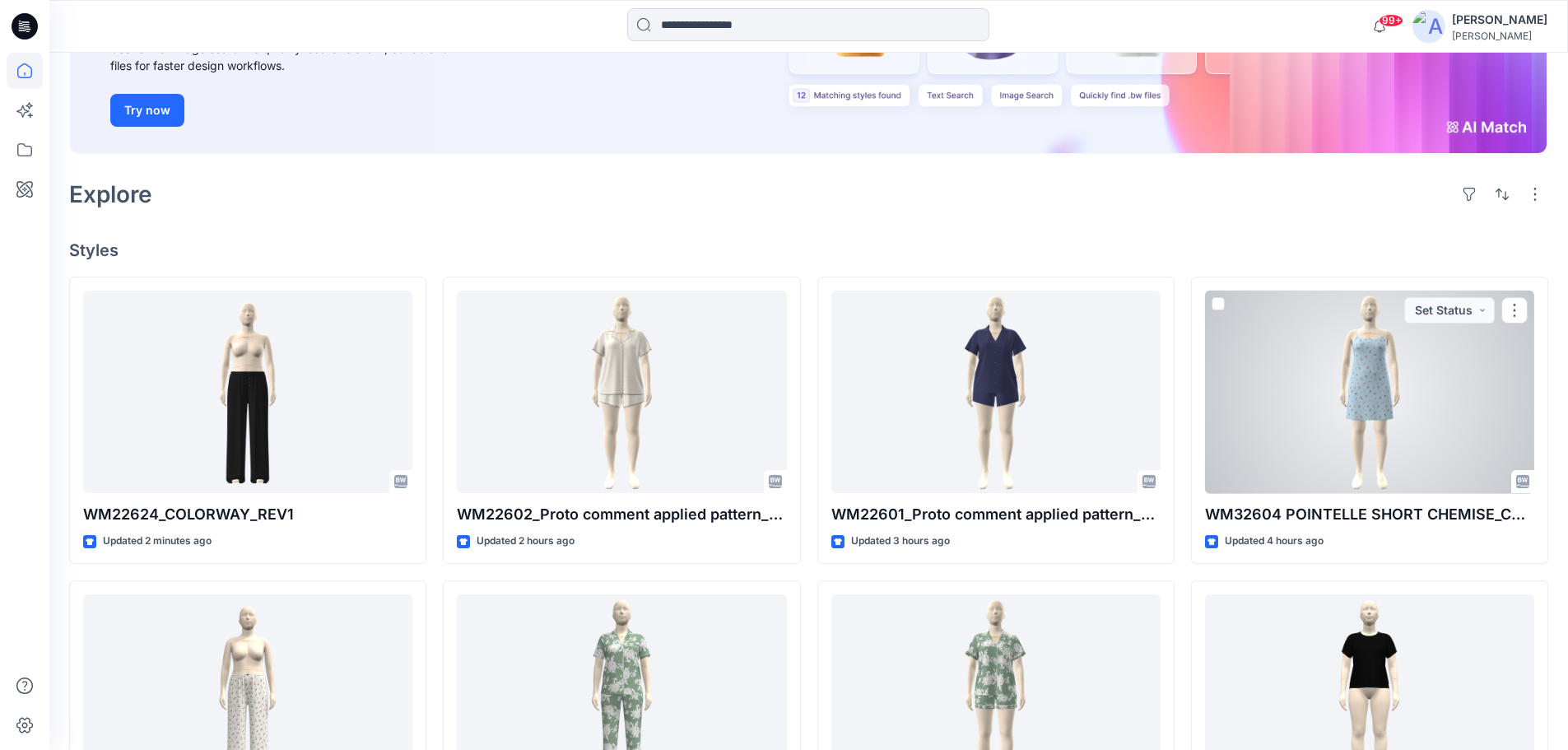
click at [1375, 380] on div at bounding box center [1370, 391] width 329 height 203
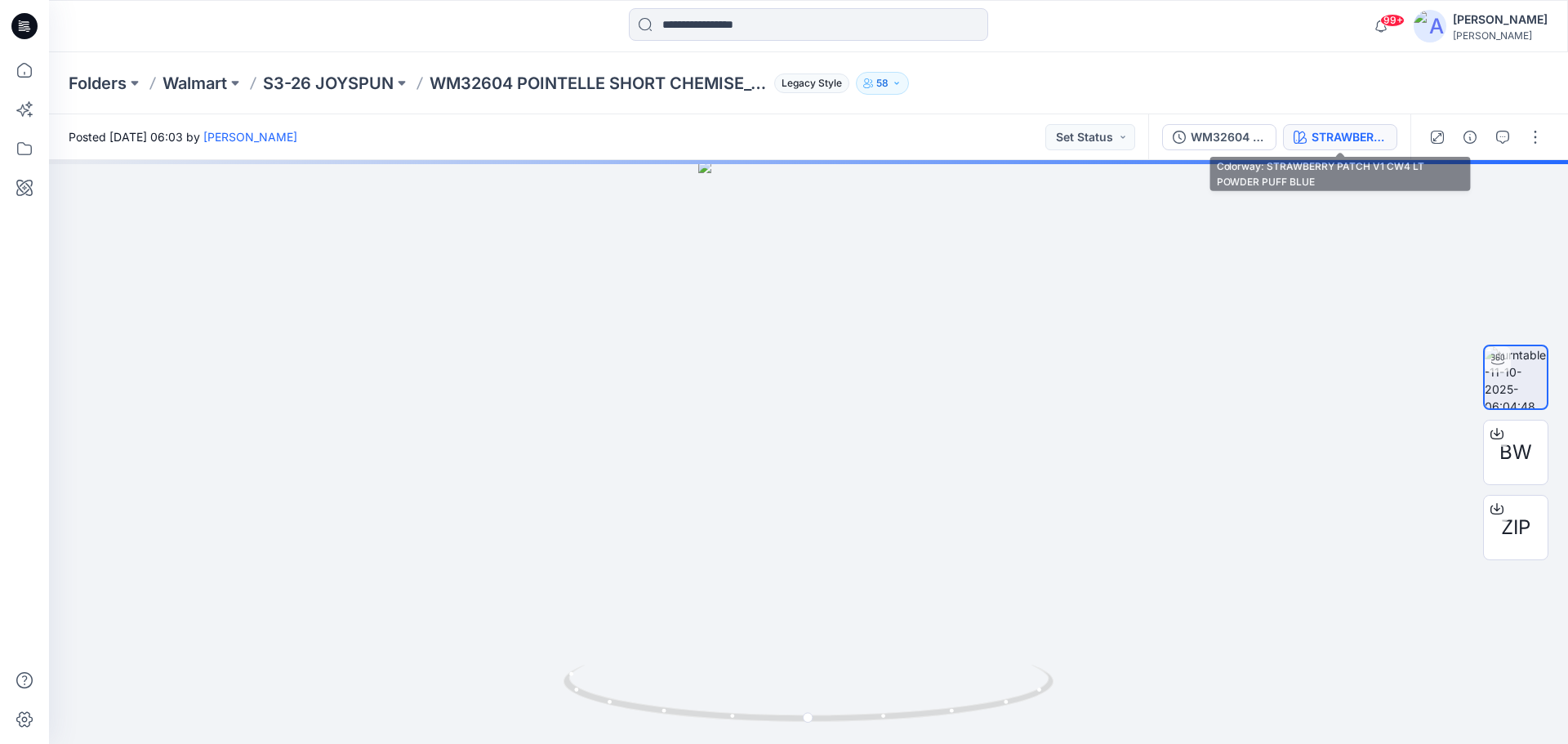
click at [1337, 144] on div "STRAWBERRY PATCH V1 CW4 LT POWDER PUFF BLUE" at bounding box center [1348, 136] width 75 height 18
